Goal: Information Seeking & Learning: Learn about a topic

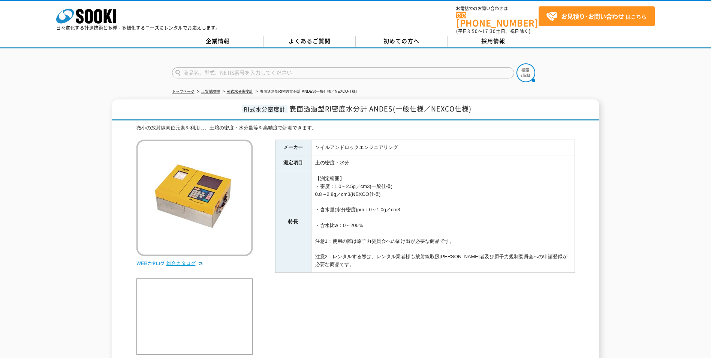
click at [180, 260] on link "総合カタログ" at bounding box center [184, 263] width 37 height 6
click at [324, 88] on li "表面透過型RI密度水分計 ANDES(一般仕様／NEXCO仕様)" at bounding box center [305, 92] width 103 height 8
click at [310, 88] on li "表面透過型RI密度水分計 ANDES(一般仕様／NEXCO仕様)" at bounding box center [305, 92] width 103 height 8
click at [287, 91] on ul "トップページ 土質試験機 RI式水分密度計 表面透過型RI密度水分計 ANDES(一般仕様／NEXCO仕様)" at bounding box center [355, 91] width 367 height 15
click at [261, 92] on ul "トップページ 土質試験機 RI式水分密度計 表面透過型RI密度水分計 ANDES(一般仕様／NEXCO仕様)" at bounding box center [355, 91] width 367 height 15
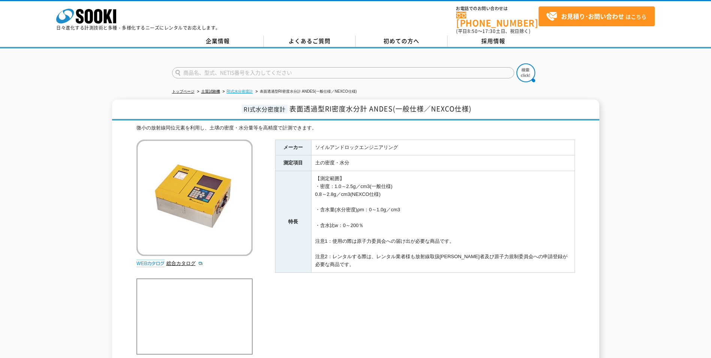
click at [238, 89] on link "RI式水分密度計" at bounding box center [240, 91] width 26 height 4
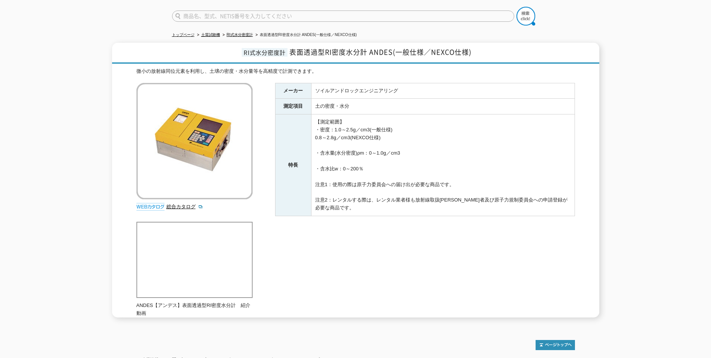
scroll to position [88, 0]
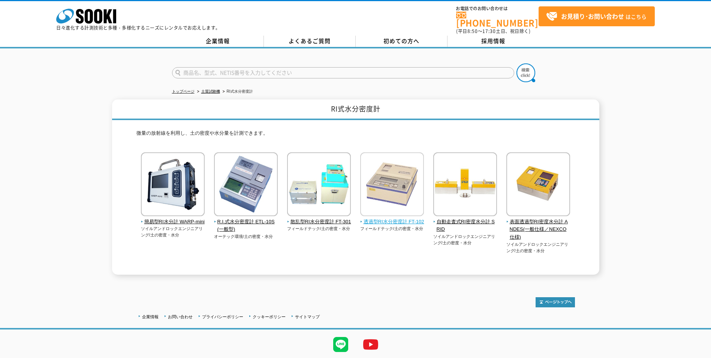
click at [384, 218] on span "透過型RI水分密度計 FT-102" at bounding box center [392, 222] width 64 height 8
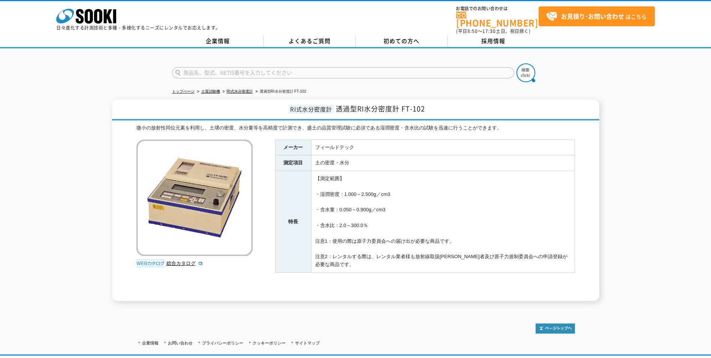
click at [151, 259] on img at bounding box center [150, 262] width 28 height 7
click at [173, 260] on link "総合カタログ" at bounding box center [184, 263] width 37 height 6
